Goal: Task Accomplishment & Management: Manage account settings

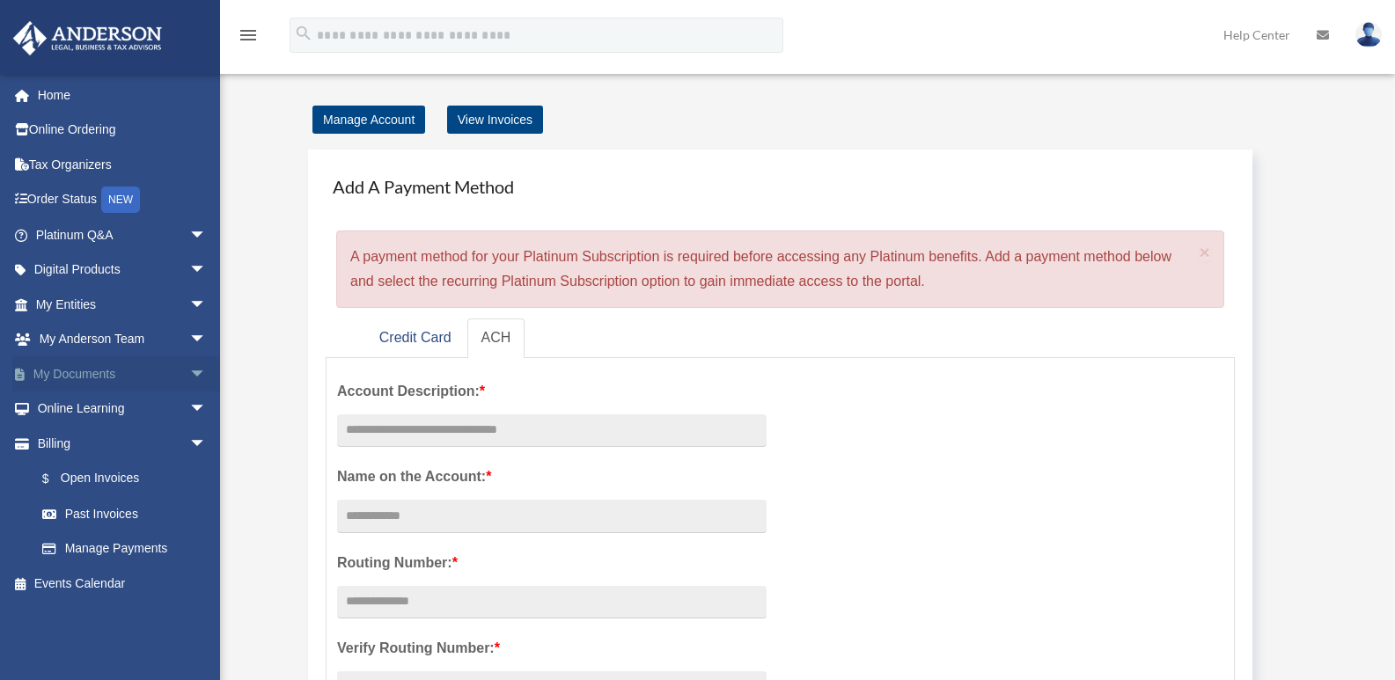
click at [75, 373] on link "My Documents arrow_drop_down" at bounding box center [122, 373] width 221 height 35
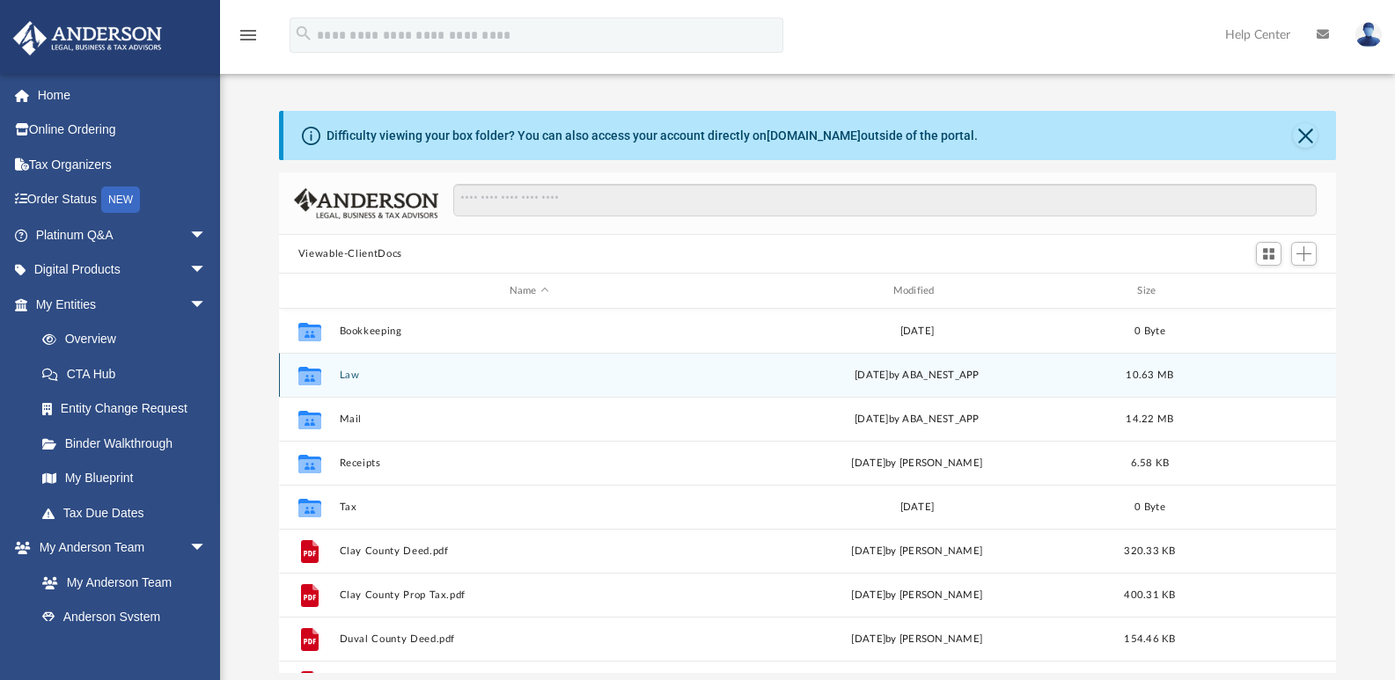
scroll to position [387, 1044]
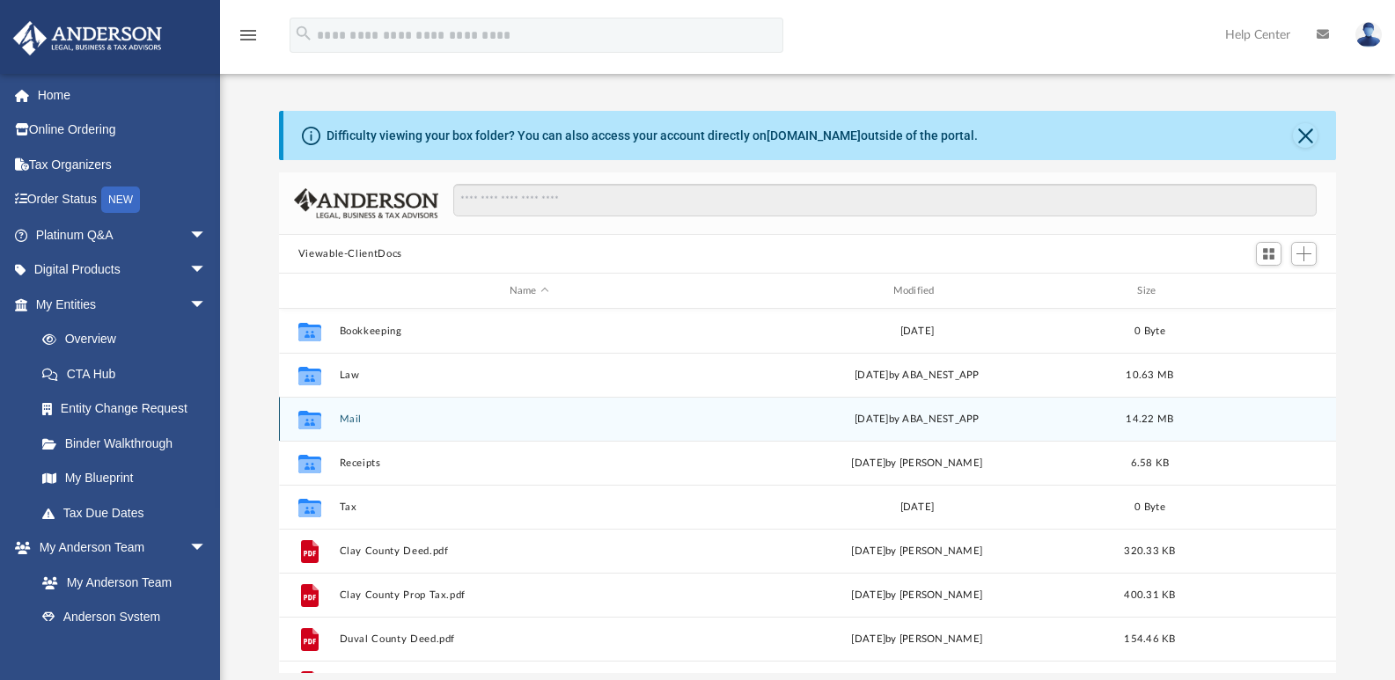
click at [353, 417] on button "Mail" at bounding box center [529, 419] width 380 height 11
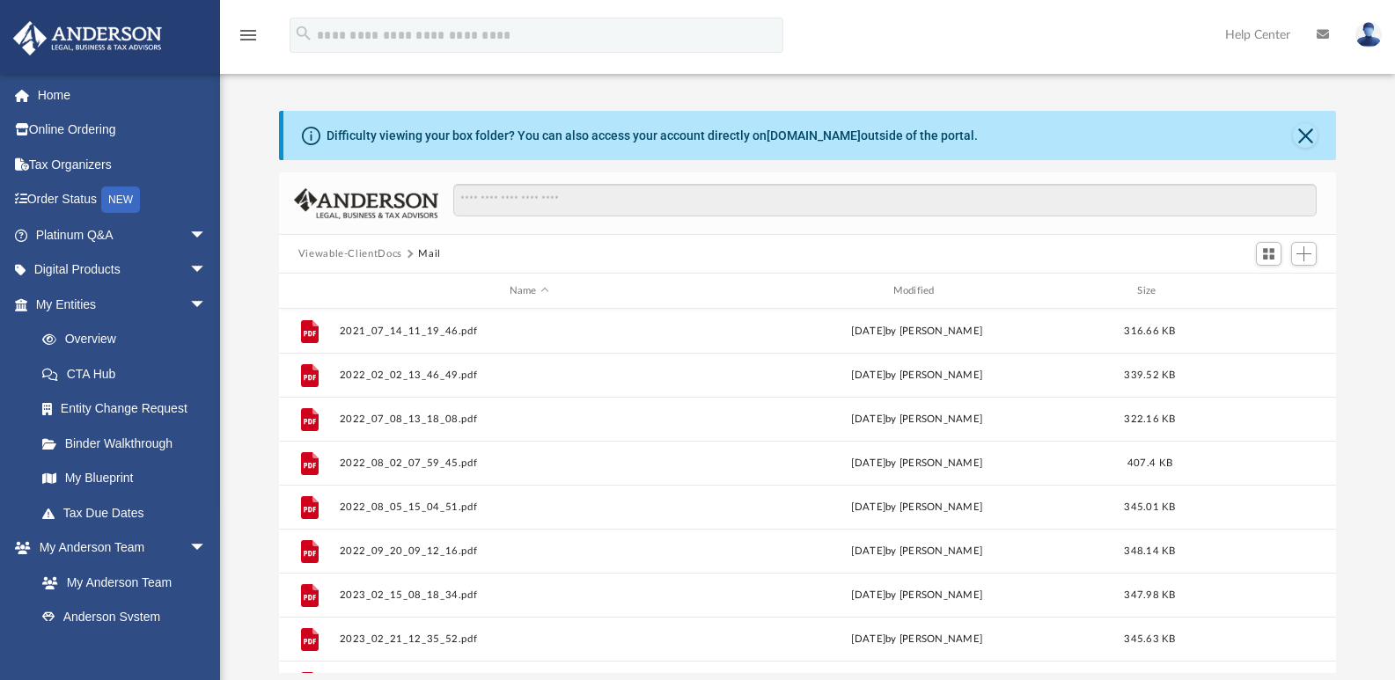
click at [919, 279] on div "Name Modified Size" at bounding box center [808, 291] width 1058 height 35
click at [917, 289] on div "Modified" at bounding box center [916, 291] width 380 height 16
click at [922, 286] on div "Modified" at bounding box center [916, 291] width 380 height 16
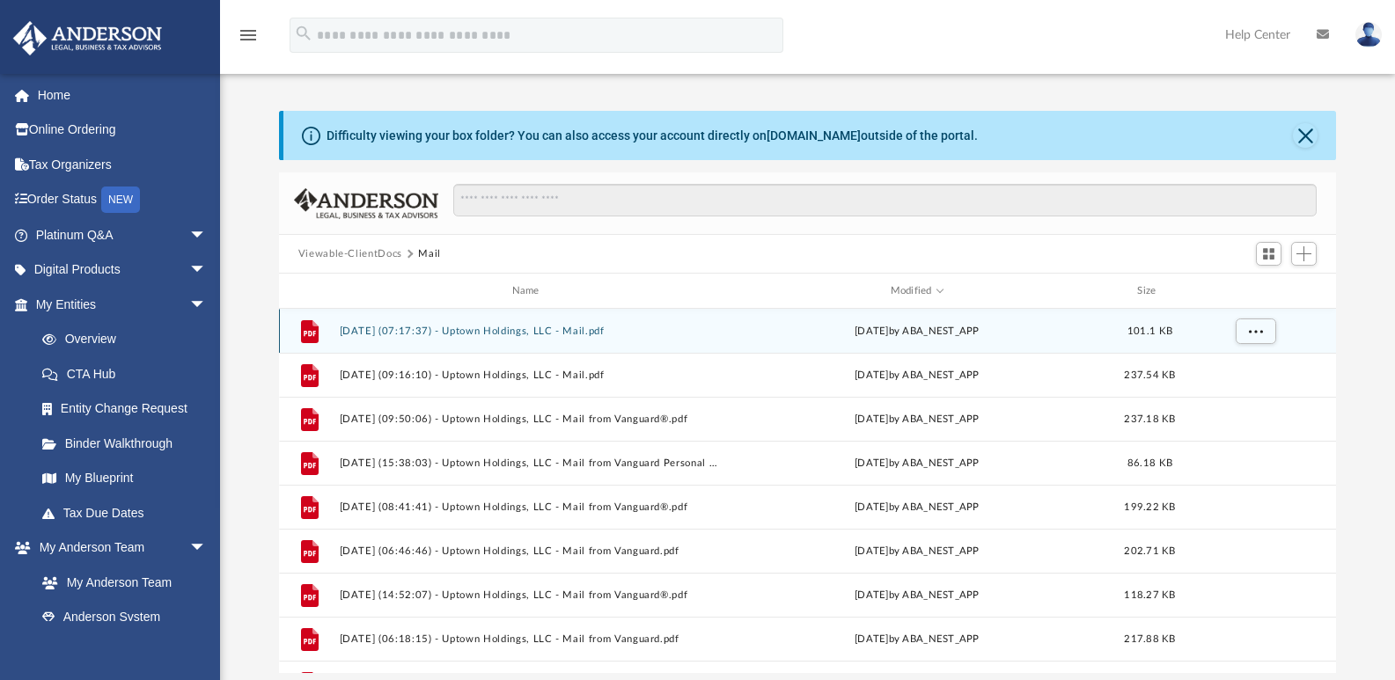
click at [553, 329] on button "2025.08.26 (07:17:37) - Uptown Holdings, LLC - Mail.pdf" at bounding box center [529, 331] width 380 height 11
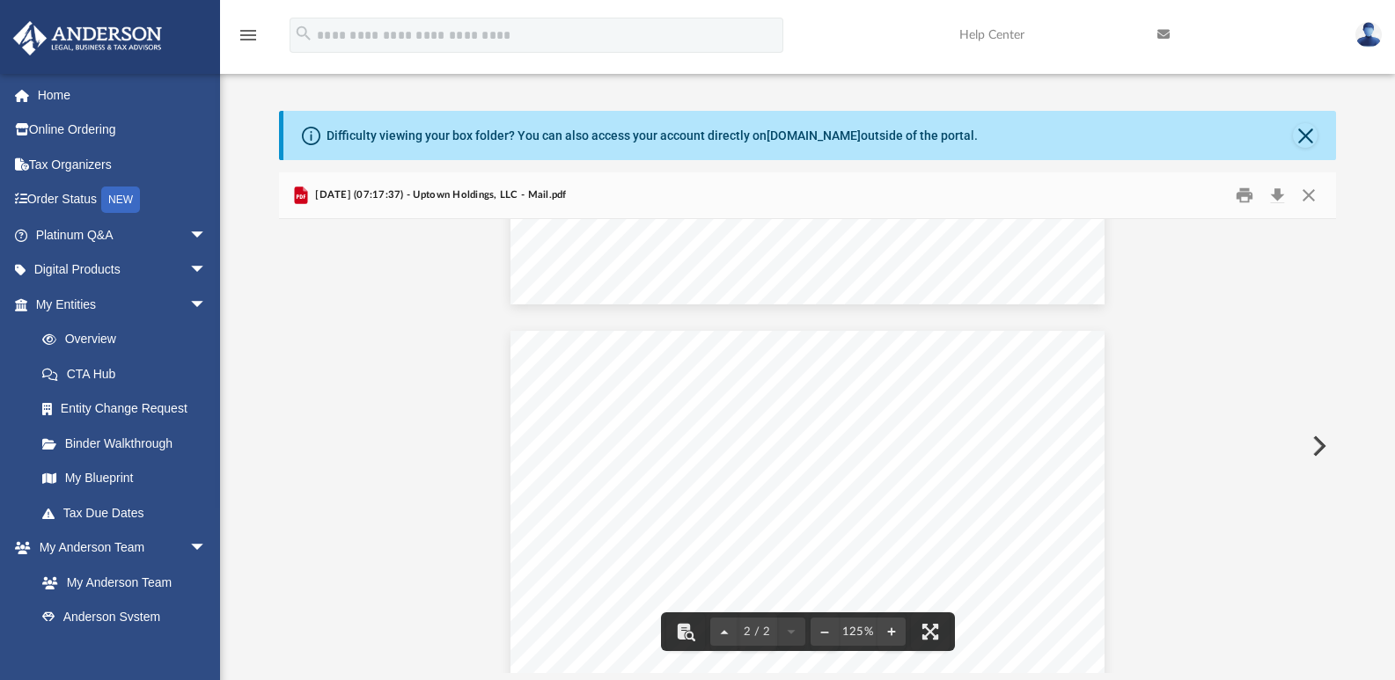
scroll to position [523, 0]
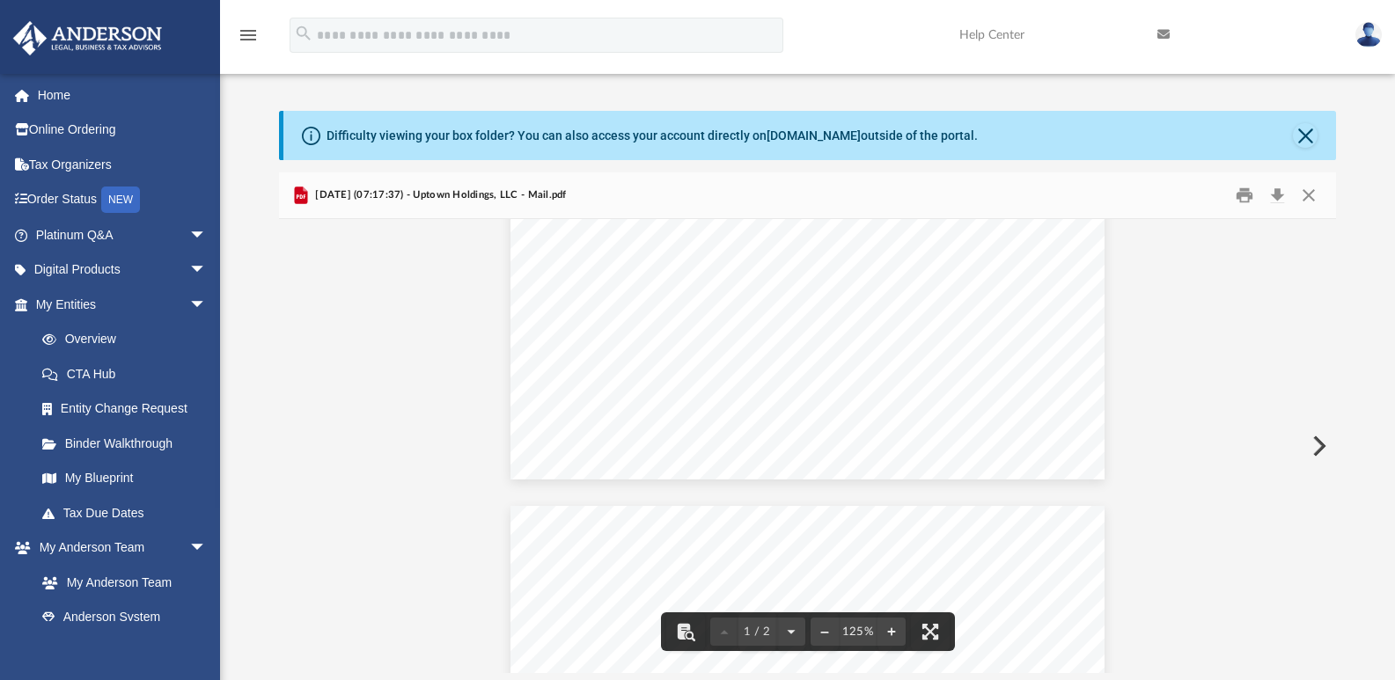
click at [1315, 447] on button "Preview" at bounding box center [1317, 445] width 39 height 49
click at [1318, 443] on button "Preview" at bounding box center [1317, 445] width 39 height 49
click at [1315, 451] on button "Preview" at bounding box center [1317, 445] width 39 height 49
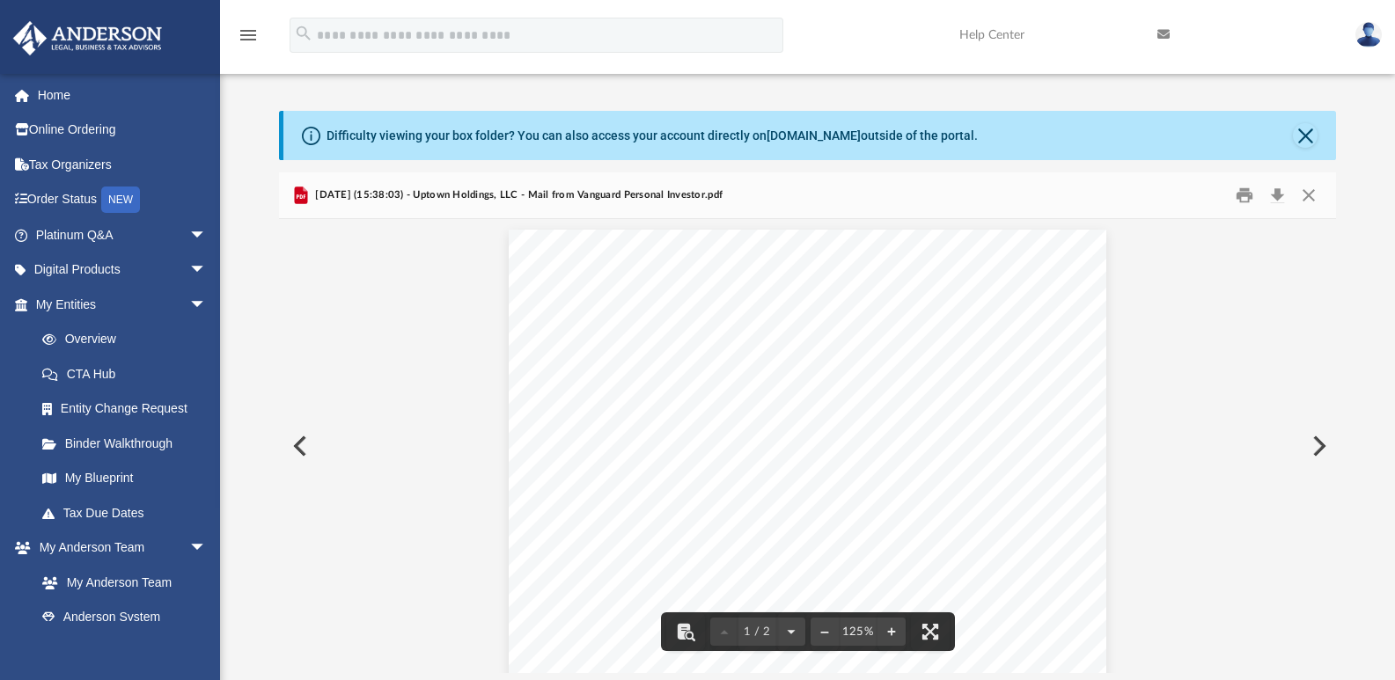
scroll to position [0, 0]
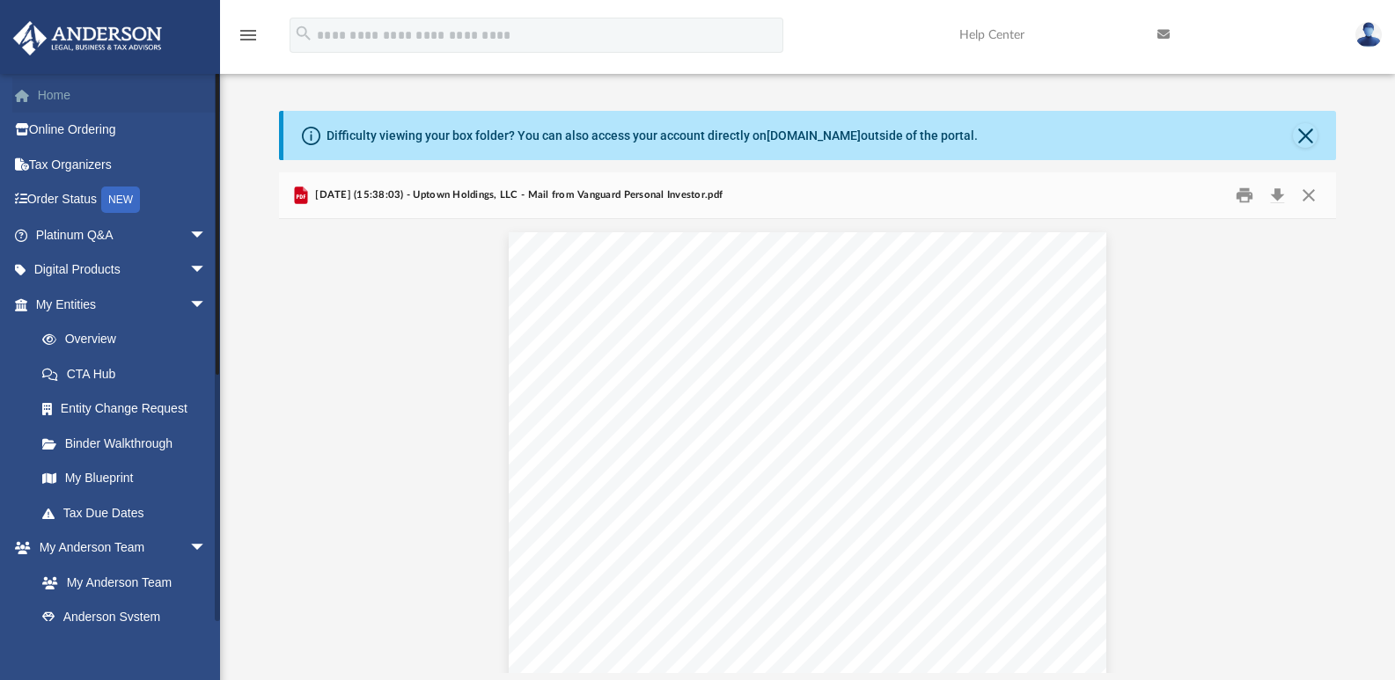
click at [55, 92] on link "Home" at bounding box center [122, 94] width 221 height 35
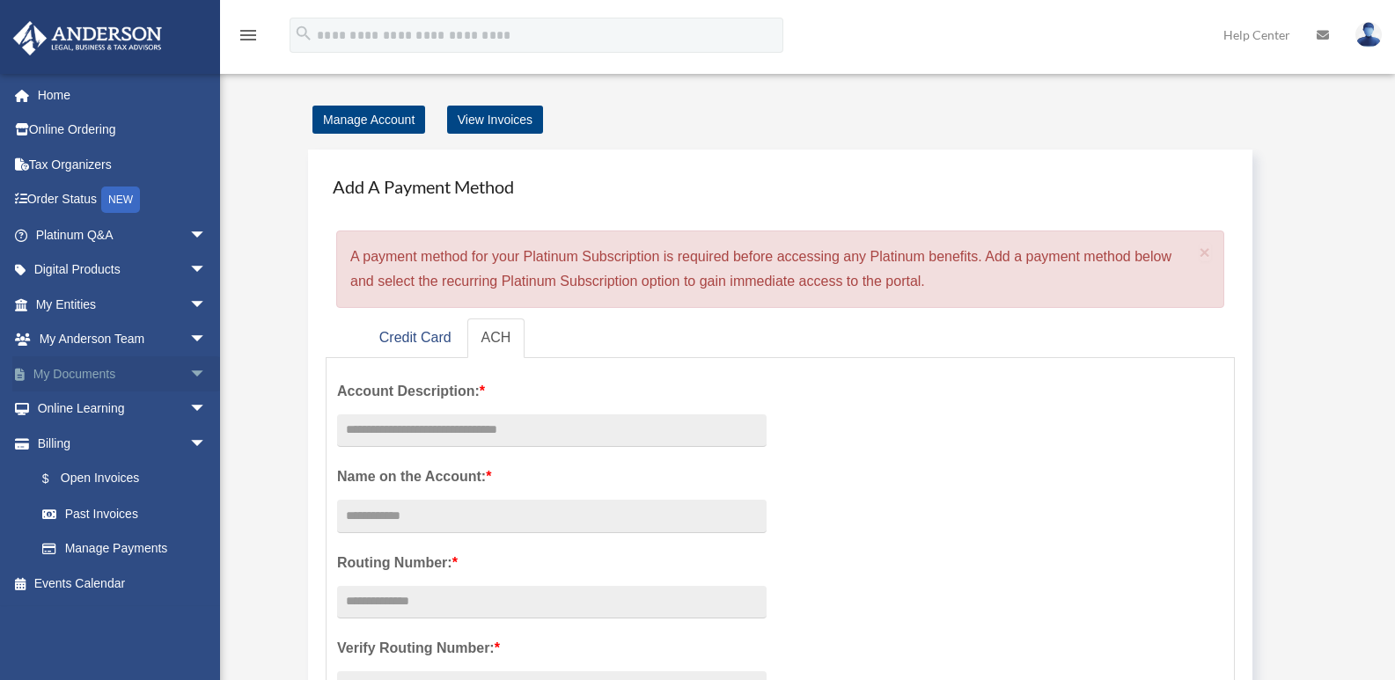
click at [73, 369] on link "My Documents arrow_drop_down" at bounding box center [122, 373] width 221 height 35
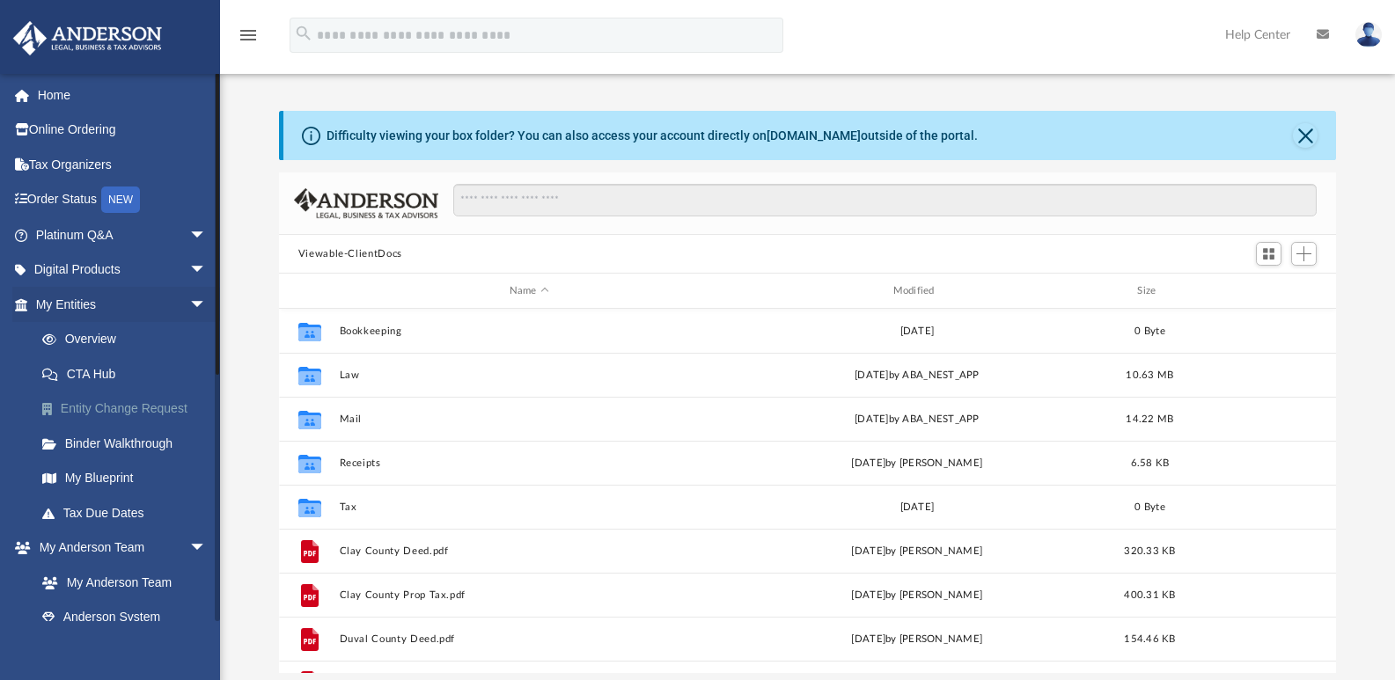
scroll to position [387, 1044]
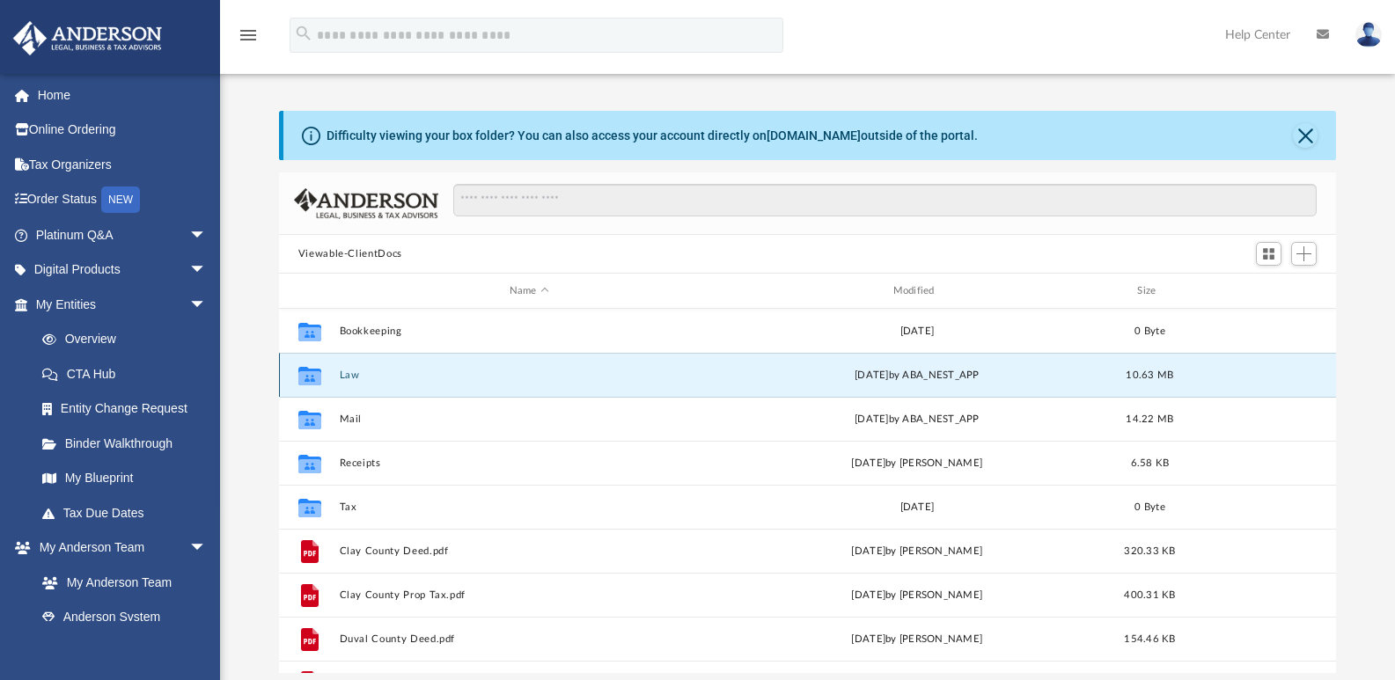
click at [347, 376] on button "Law" at bounding box center [529, 375] width 380 height 11
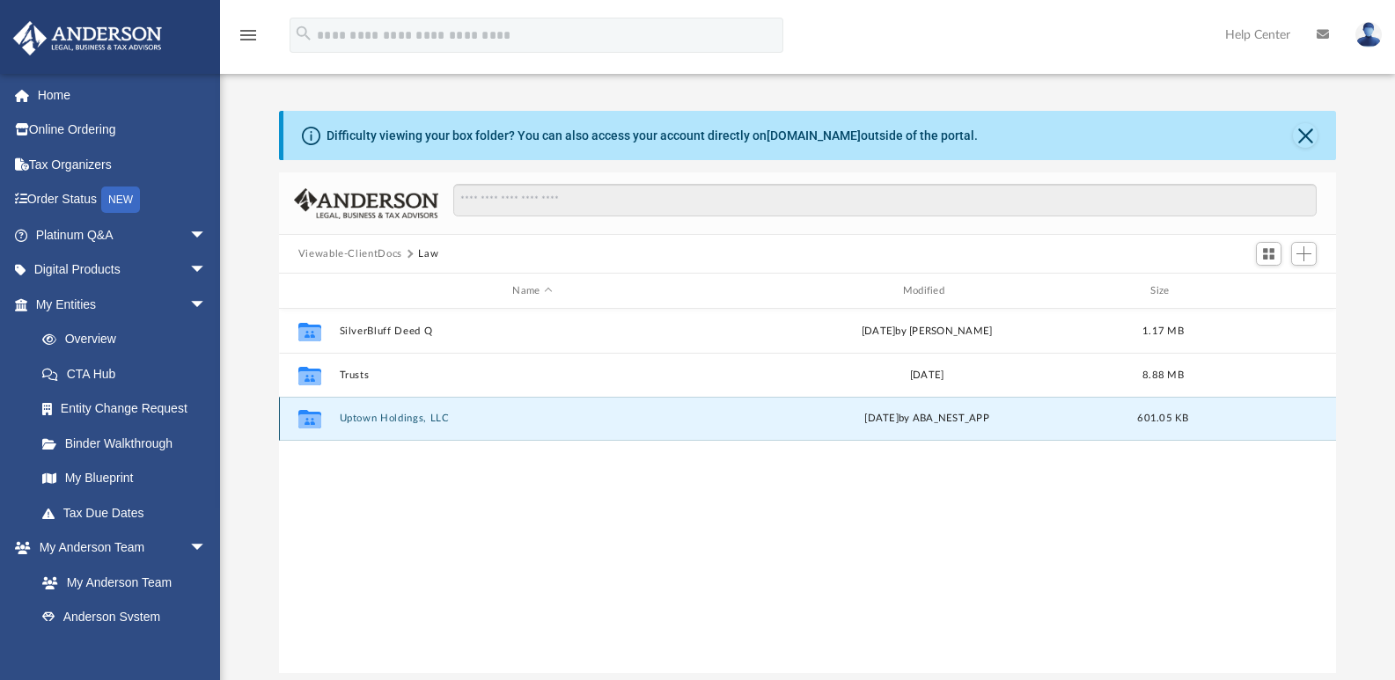
click at [411, 418] on button "Uptown Holdings, LLC" at bounding box center [532, 418] width 386 height 11
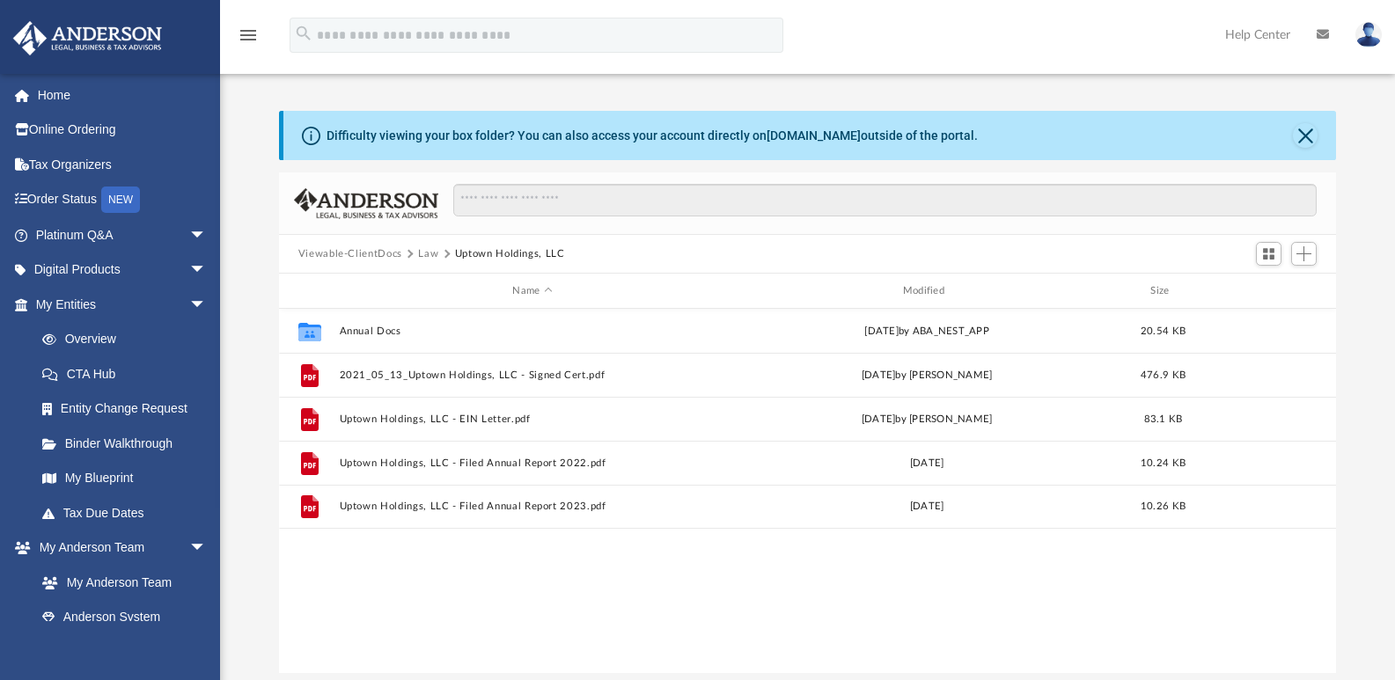
click at [1374, 33] on img at bounding box center [1368, 35] width 26 height 26
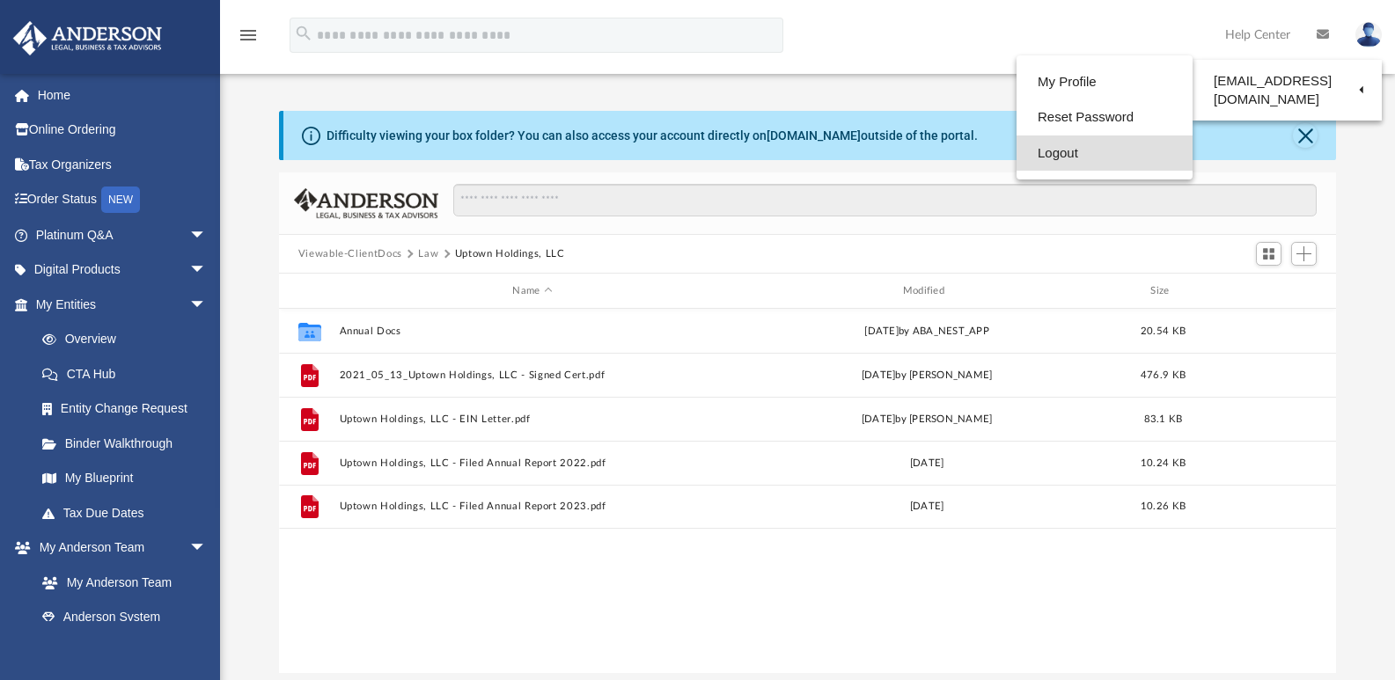
click at [1067, 158] on link "Logout" at bounding box center [1104, 154] width 176 height 36
